Goal: Task Accomplishment & Management: Manage account settings

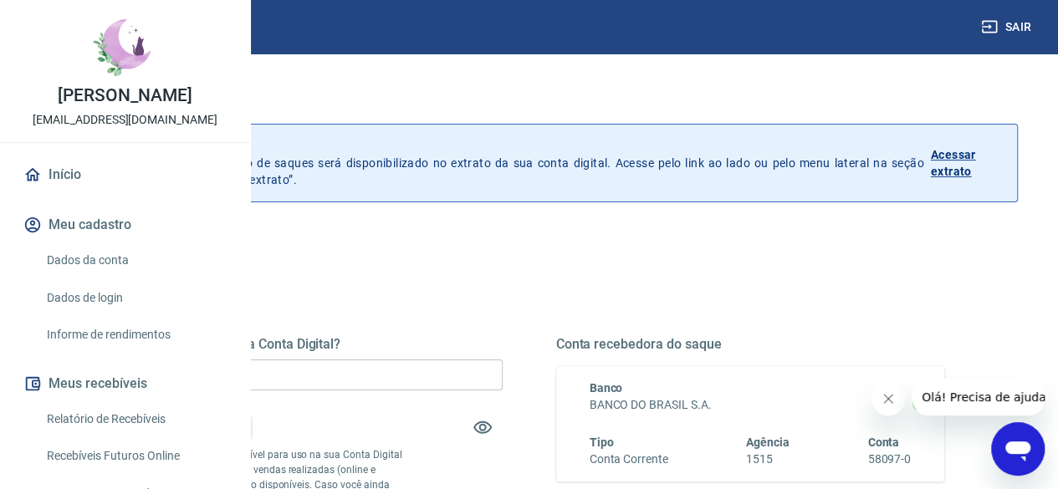
scroll to position [84, 0]
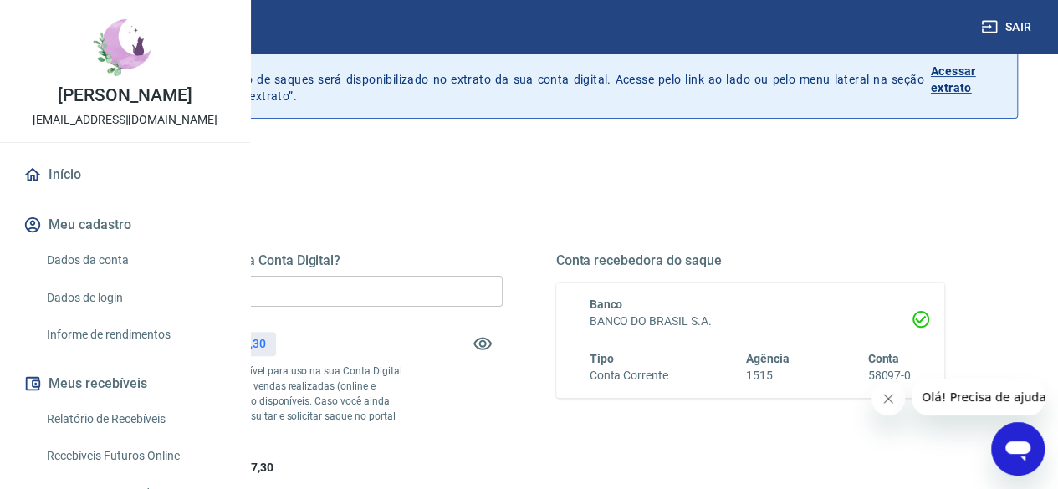
click at [539, 208] on div "Quanto deseja sacar da Conta Digital? R$ 0,00 ​ Saldo total*: R$ 2.357,30 *Corr…" at bounding box center [529, 373] width 871 height 389
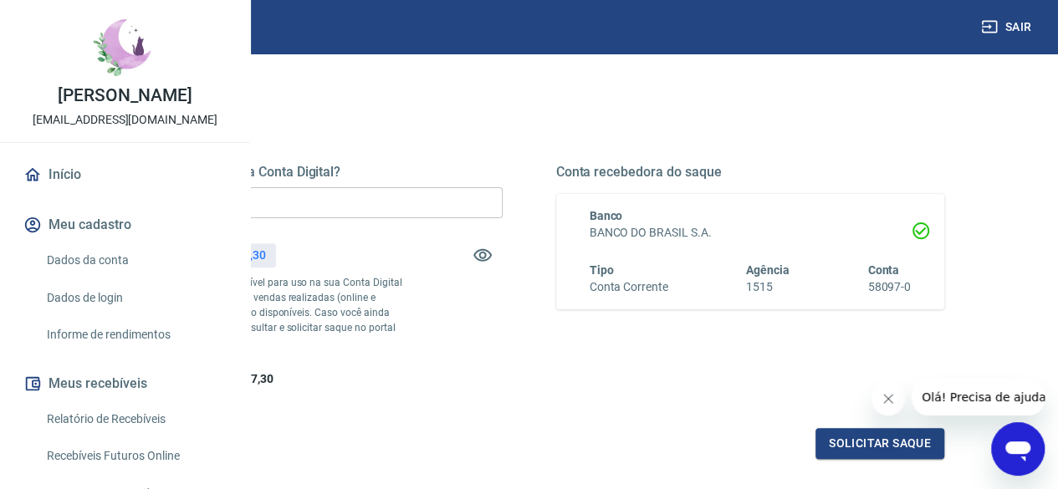
scroll to position [167, 0]
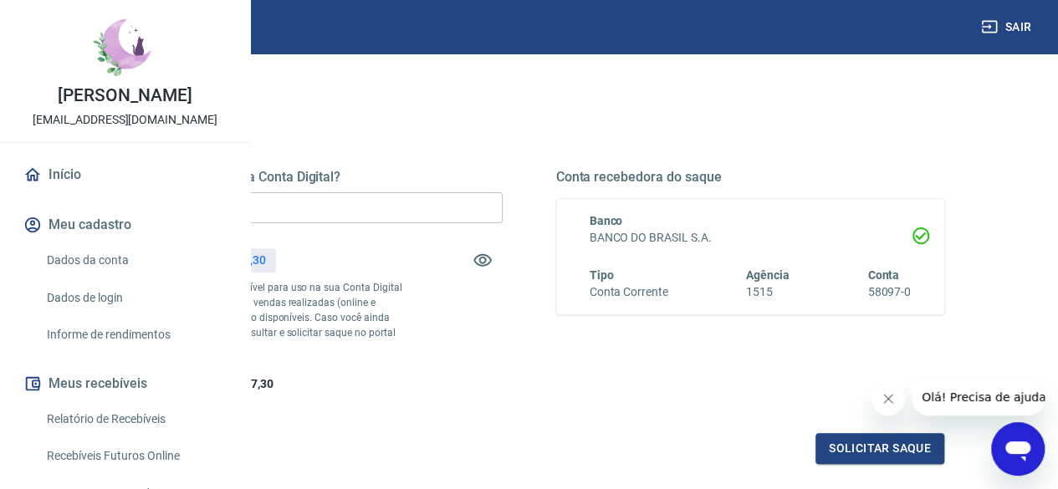
click at [503, 393] on div "Quanto deseja sacar da Conta Digital? R$ 0,00 ​ Saldo total*: R$ 2.357,30 *Corr…" at bounding box center [308, 281] width 389 height 224
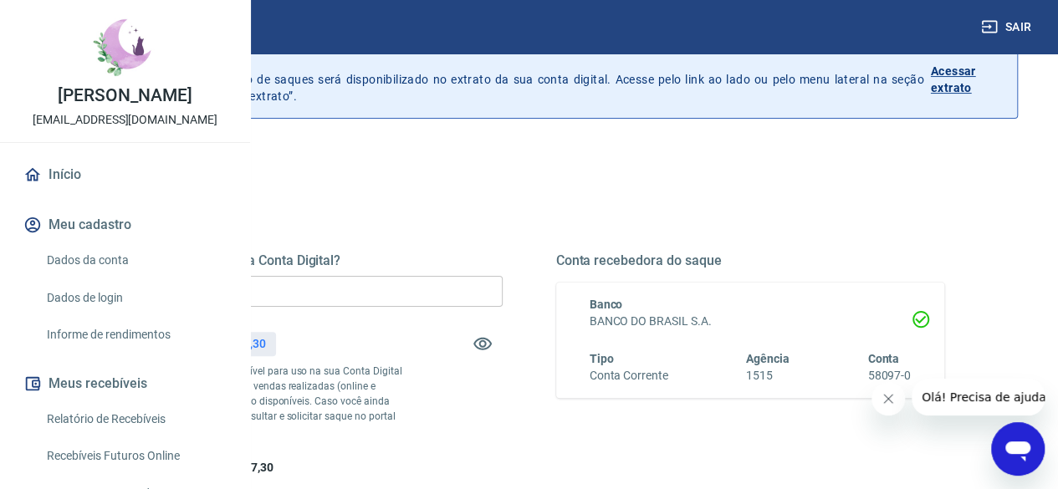
click at [488, 286] on input "R$ 0,00" at bounding box center [308, 291] width 389 height 31
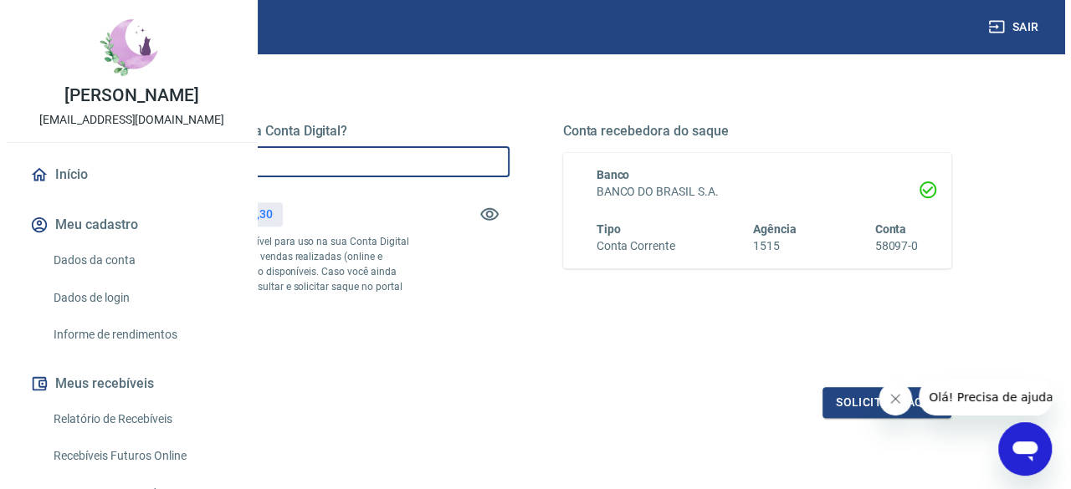
scroll to position [251, 0]
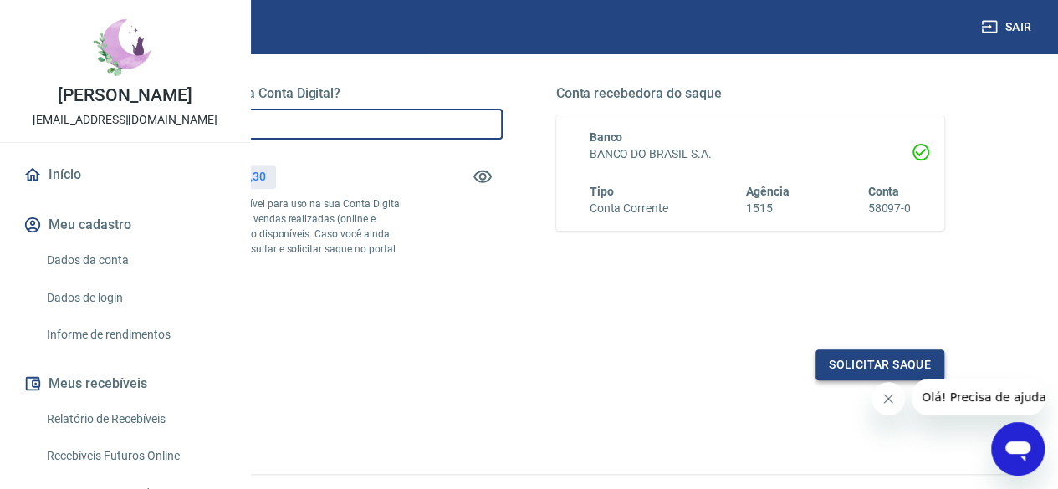
type input "R$ 2.357,30"
click at [825, 381] on button "Solicitar saque" at bounding box center [880, 365] width 129 height 31
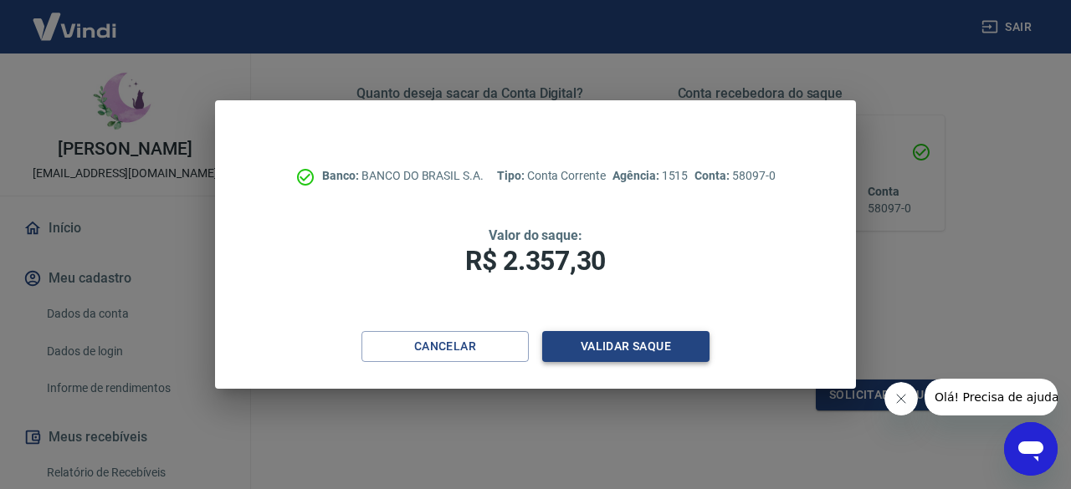
click at [607, 349] on button "Validar saque" at bounding box center [625, 346] width 167 height 31
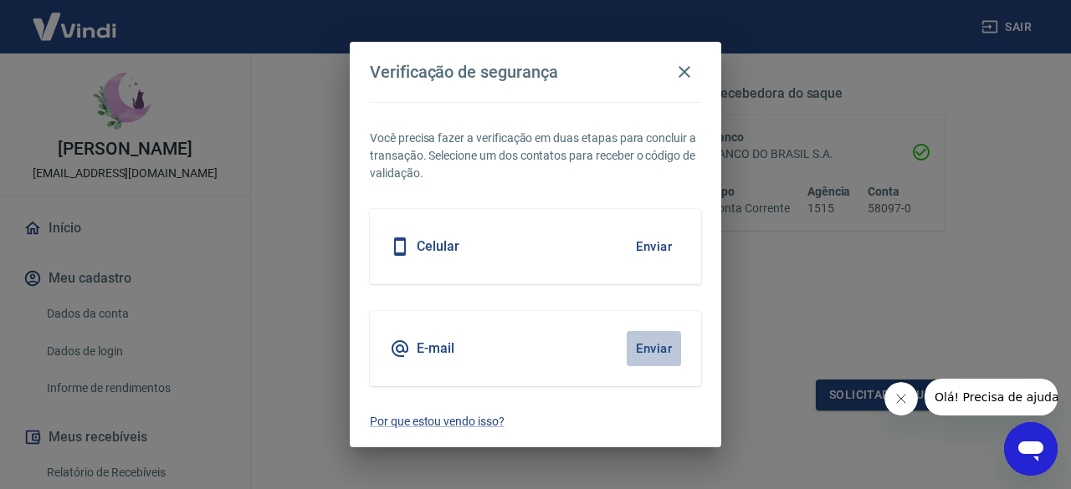
click at [651, 353] on button "Enviar" at bounding box center [654, 348] width 54 height 35
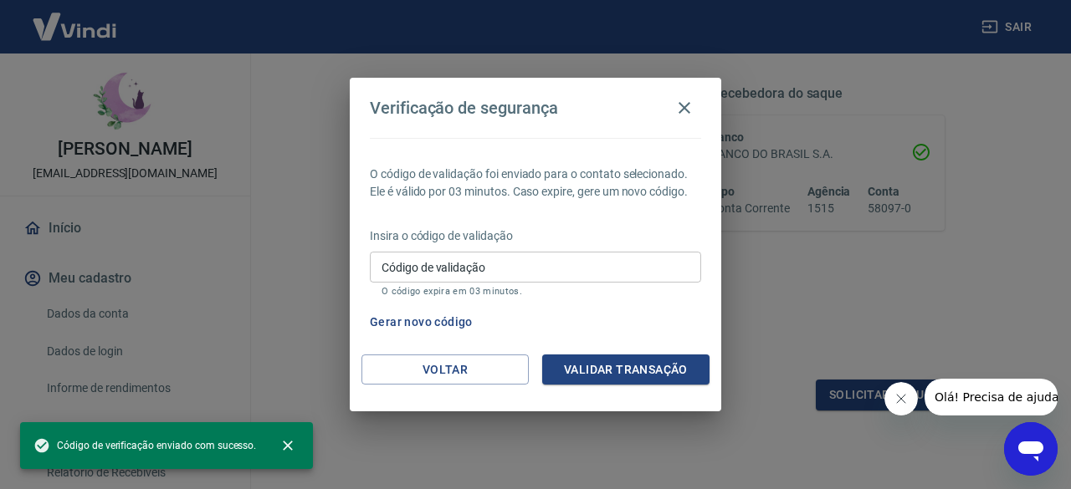
click at [493, 272] on input "Código de validação" at bounding box center [535, 267] width 331 height 31
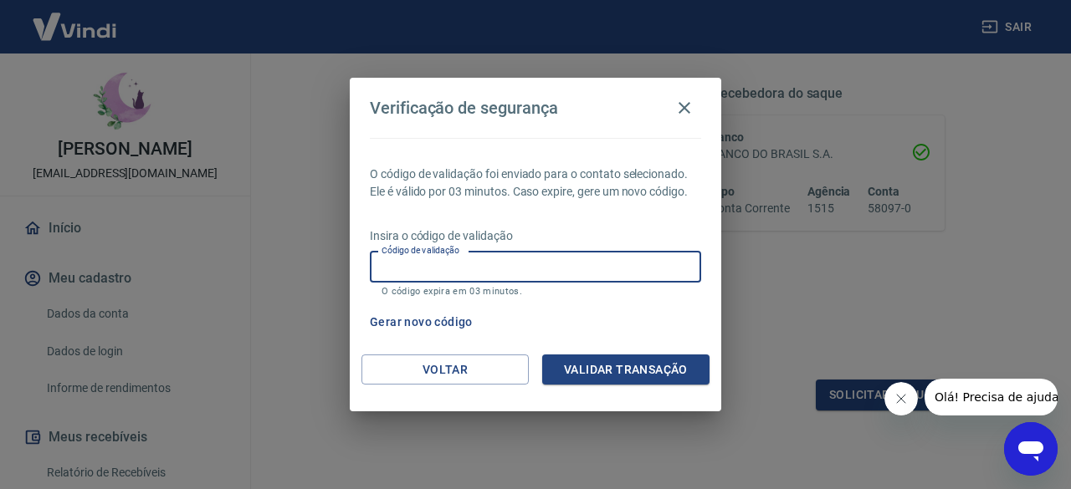
click at [489, 267] on input "Código de validação" at bounding box center [535, 267] width 331 height 31
type input "614990"
click at [624, 374] on button "Validar transação" at bounding box center [625, 370] width 167 height 31
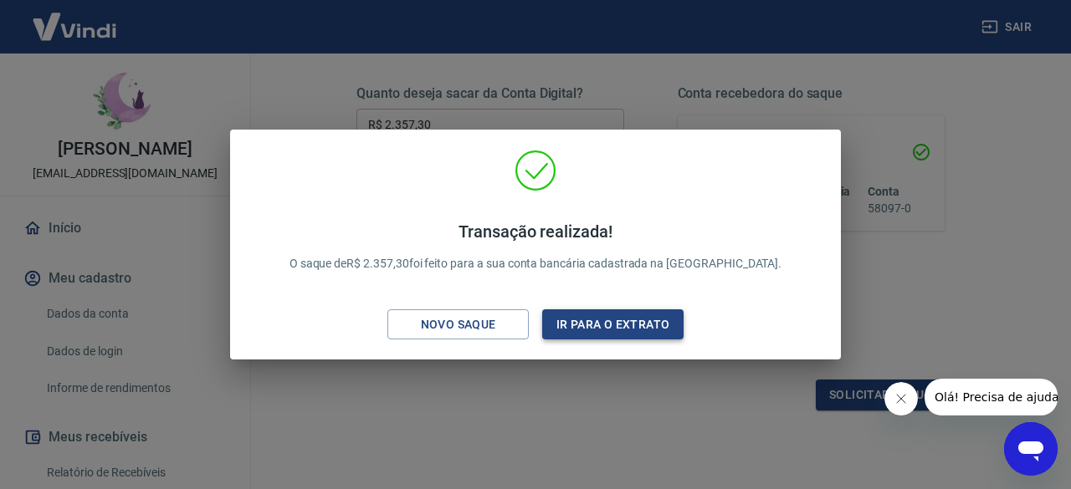
click at [607, 325] on button "Ir para o extrato" at bounding box center [612, 325] width 141 height 31
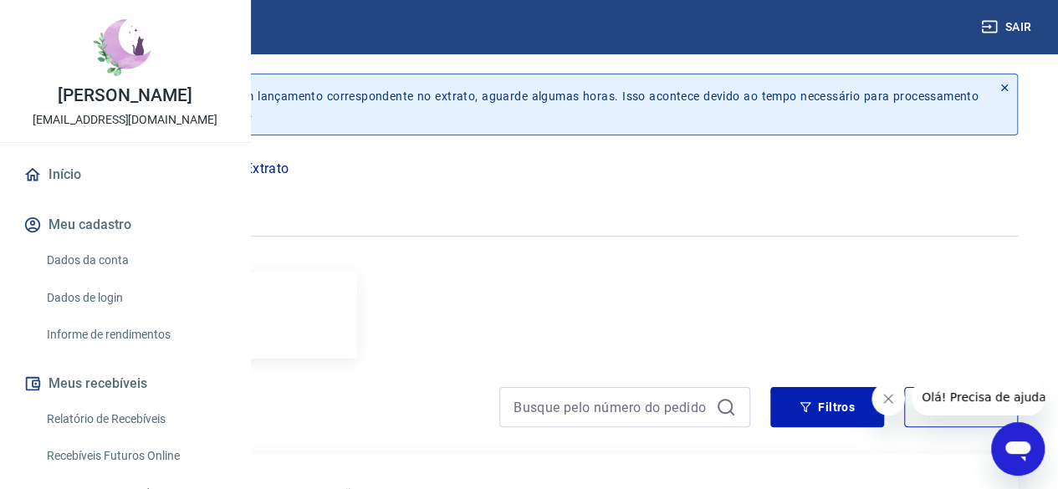
scroll to position [167, 0]
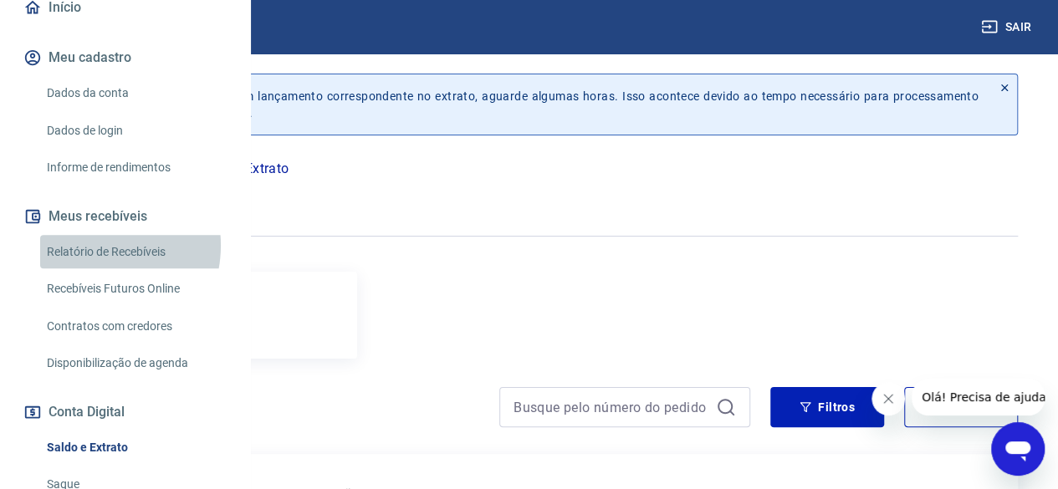
click at [90, 269] on link "Relatório de Recebíveis" at bounding box center [135, 252] width 190 height 34
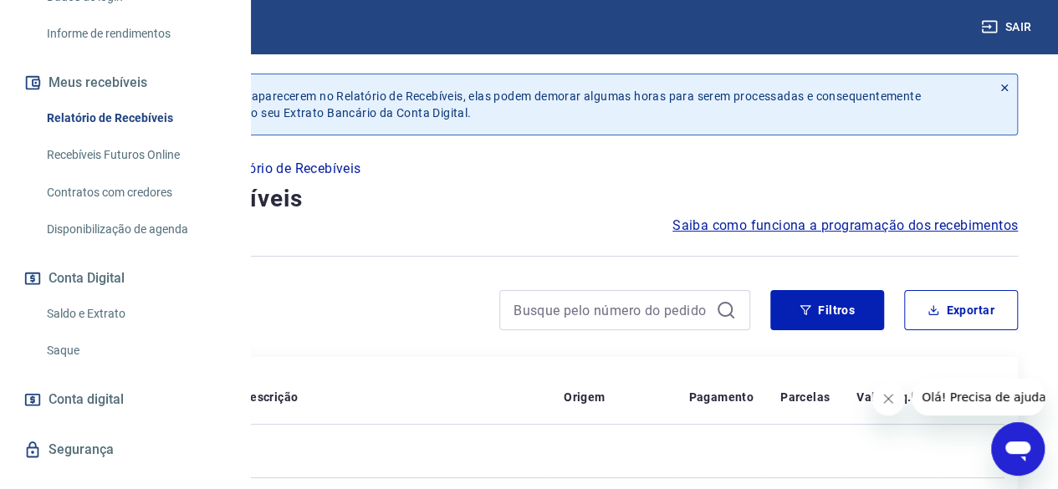
scroll to position [335, 0]
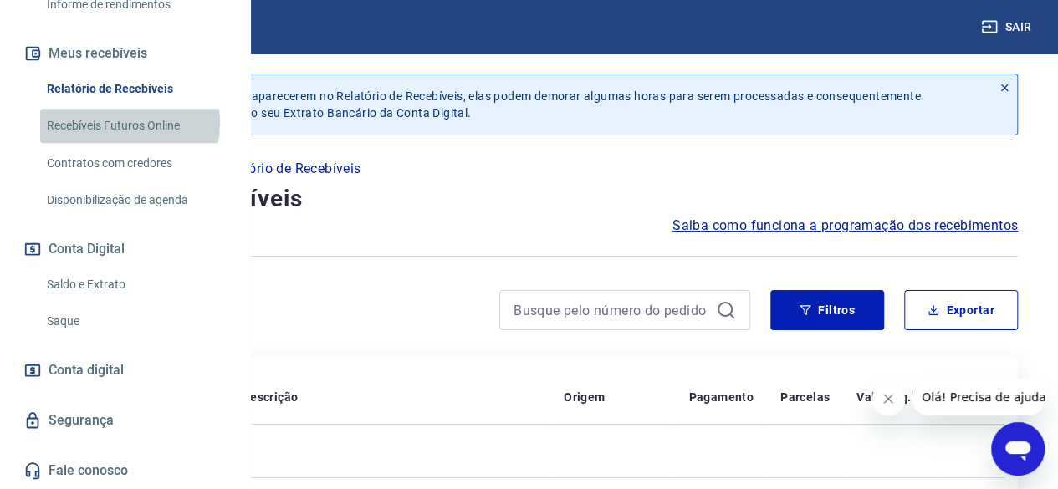
click at [112, 143] on link "Recebíveis Futuros Online" at bounding box center [135, 126] width 190 height 34
